Goal: Navigation & Orientation: Find specific page/section

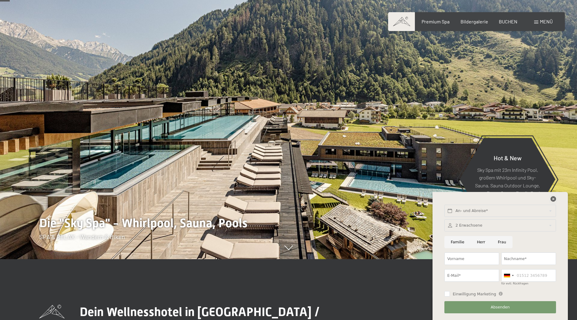
click at [553, 199] on icon at bounding box center [552, 198] width 5 height 5
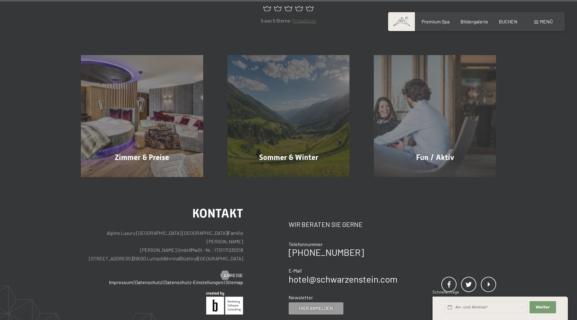
scroll to position [3089, 0]
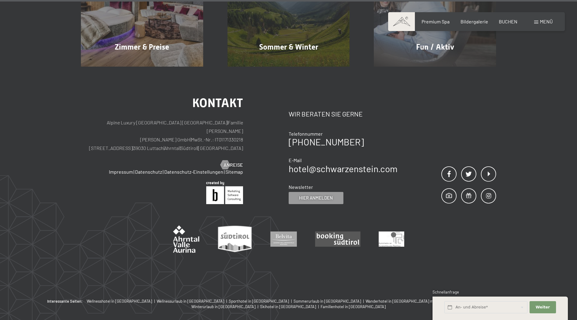
click at [546, 18] on div "Buchen Anfragen Premium Spa Bildergalerie BUCHEN Menü DE IT EN Gutschein Bilder…" at bounding box center [476, 21] width 152 height 7
click at [544, 22] on span "Menü" at bounding box center [545, 22] width 13 height 6
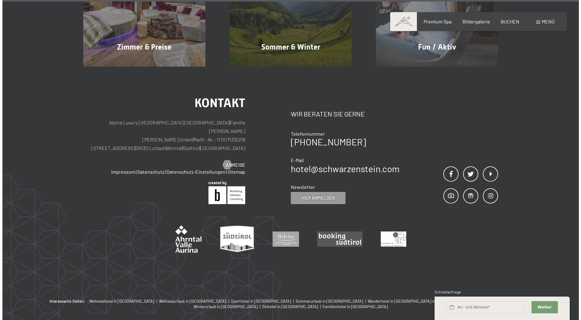
scroll to position [3102, 0]
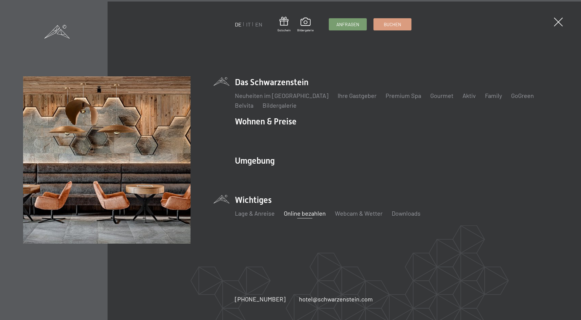
click at [304, 213] on link "Online bezahlen" at bounding box center [305, 212] width 42 height 7
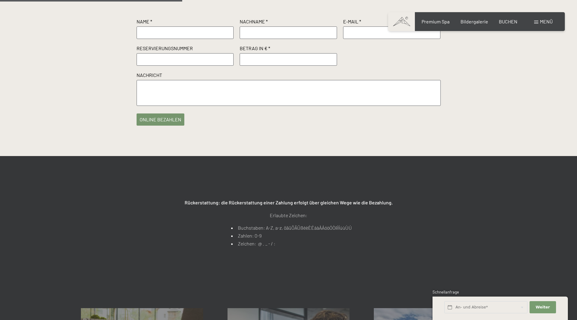
scroll to position [365, 0]
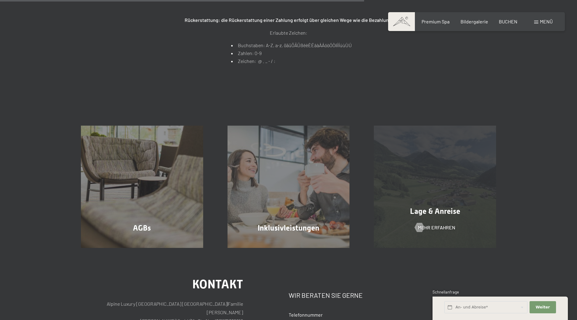
click at [436, 182] on div "Lage & Anreise Mehr erfahren" at bounding box center [434, 187] width 146 height 122
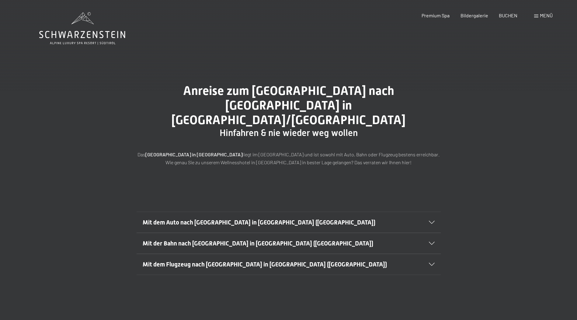
scroll to position [122, 0]
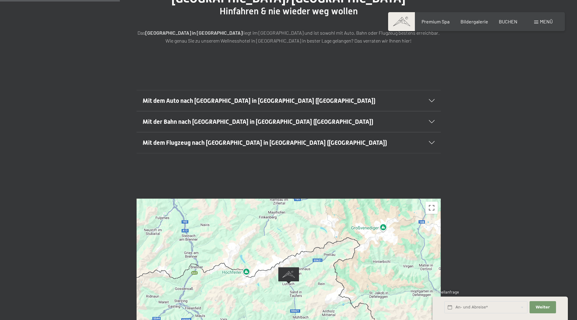
click at [200, 97] on span "Mit dem Auto nach Luttach in Südtirol (Italien)" at bounding box center [259, 100] width 233 height 7
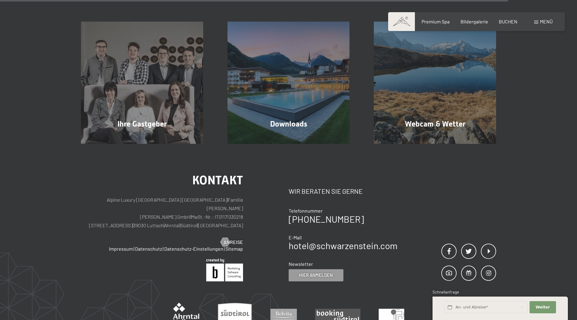
scroll to position [577, 0]
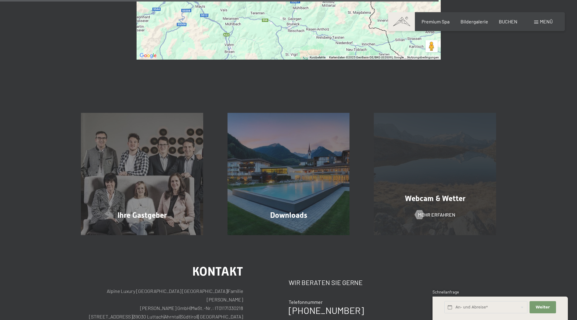
click at [436, 141] on div "Webcam & Wetter Mehr erfahren" at bounding box center [434, 174] width 146 height 122
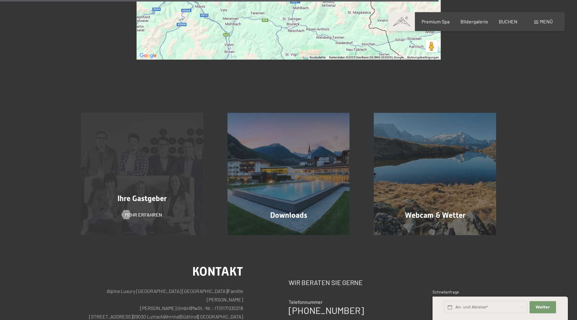
click at [129, 164] on div "Ihre Gastgeber Mehr erfahren" at bounding box center [142, 174] width 146 height 122
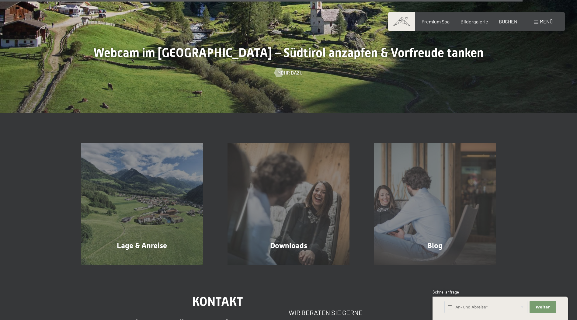
scroll to position [1976, 0]
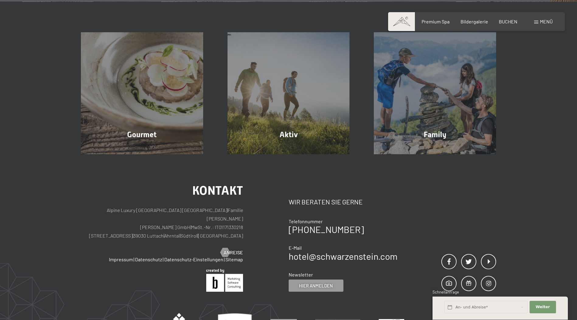
scroll to position [2052, 0]
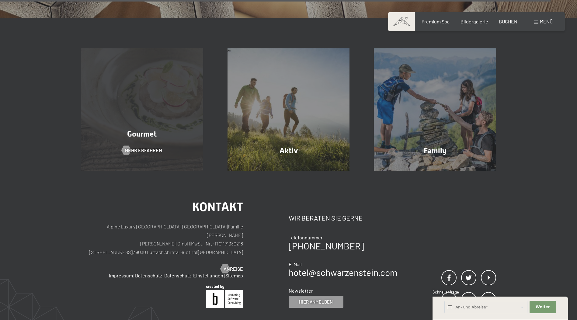
click at [146, 129] on span "Gourmet" at bounding box center [141, 133] width 29 height 9
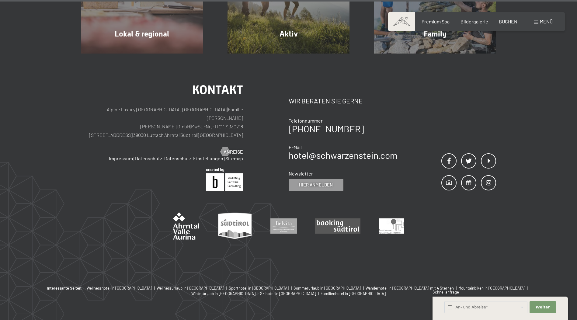
scroll to position [2180, 0]
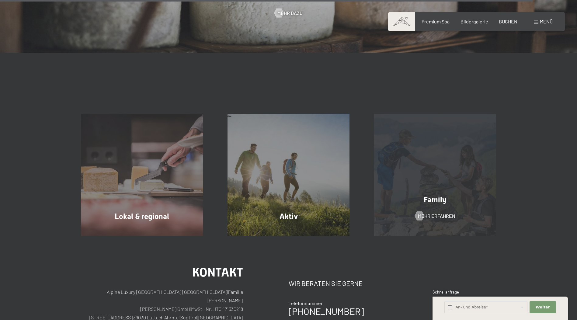
click at [453, 132] on div "Family Mehr erfahren" at bounding box center [434, 175] width 146 height 122
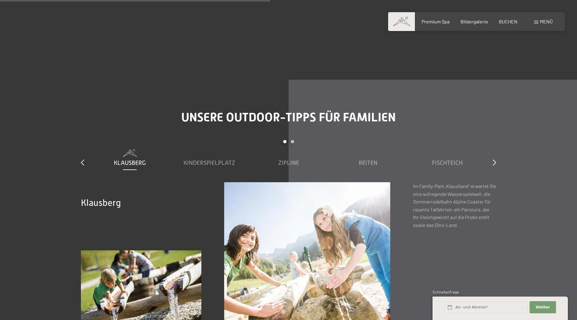
scroll to position [2280, 0]
